Goal: Information Seeking & Learning: Check status

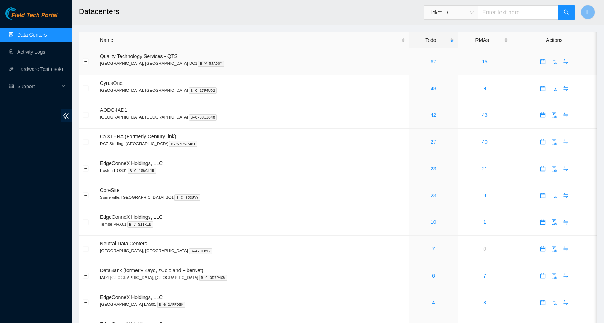
click at [431, 62] on link "67" at bounding box center [434, 62] width 6 height 6
click at [413, 275] on div "6" at bounding box center [433, 276] width 41 height 8
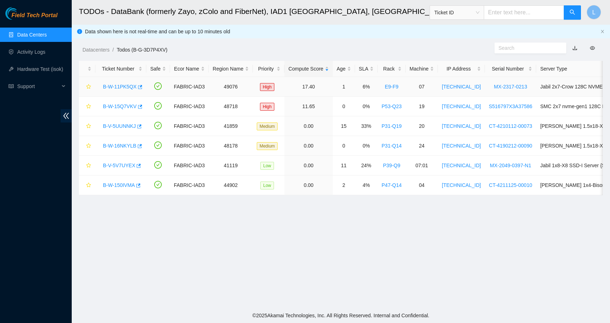
click at [121, 87] on link "B-W-11PK5QX" at bounding box center [120, 87] width 34 height 6
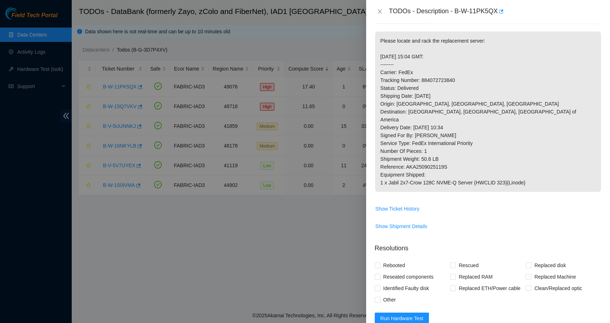
scroll to position [103, 0]
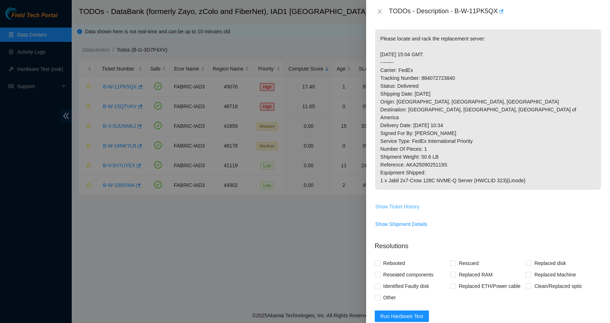
click at [414, 211] on span "Show Ticket History" at bounding box center [397, 207] width 44 height 8
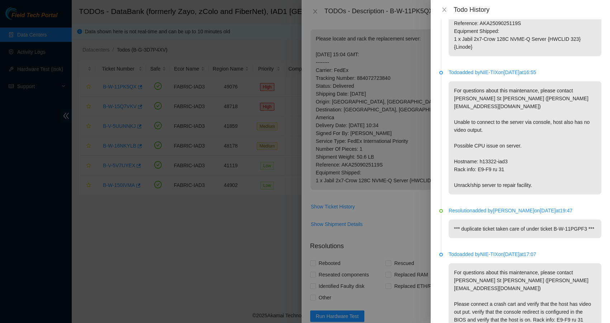
scroll to position [0, 0]
